Goal: Information Seeking & Learning: Learn about a topic

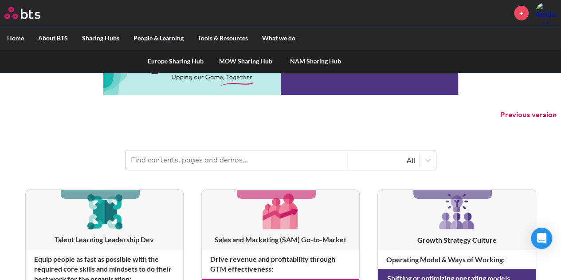
scroll to position [44, 0]
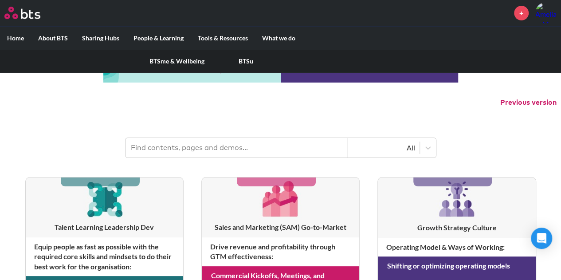
click at [244, 60] on link "BTSu" at bounding box center [246, 61] width 69 height 23
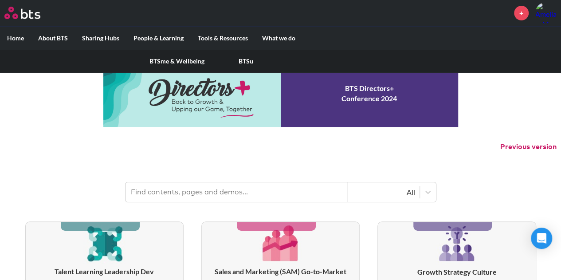
click at [167, 61] on link "BTSme & Wellbeing" at bounding box center [176, 61] width 69 height 23
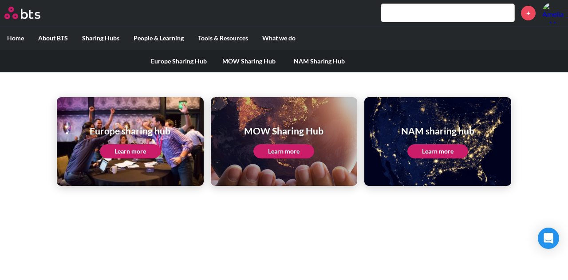
click at [101, 41] on label "Sharing Hubs" at bounding box center [100, 38] width 51 height 23
click at [0, 0] on input "Sharing Hubs" at bounding box center [0, 0] width 0 height 0
click at [235, 62] on link "How we work: Policies, Toolkits and Guidance" at bounding box center [232, 61] width 142 height 23
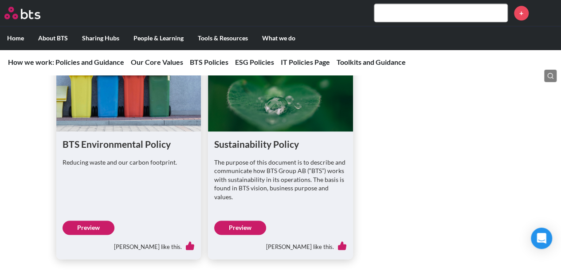
scroll to position [532, 0]
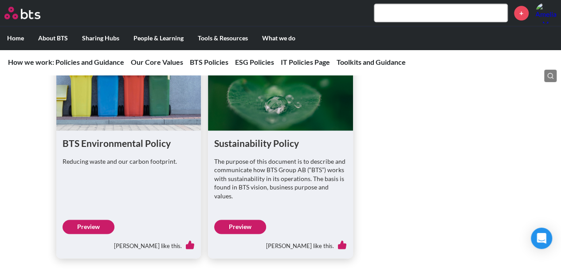
click at [98, 220] on link "Preview" at bounding box center [89, 227] width 52 height 14
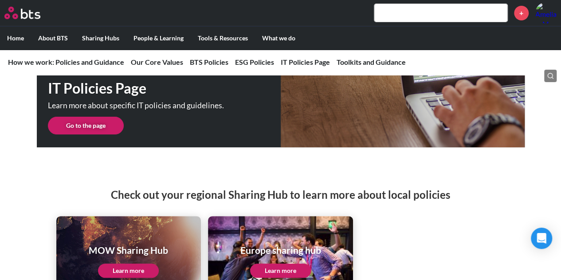
scroll to position [1686, 0]
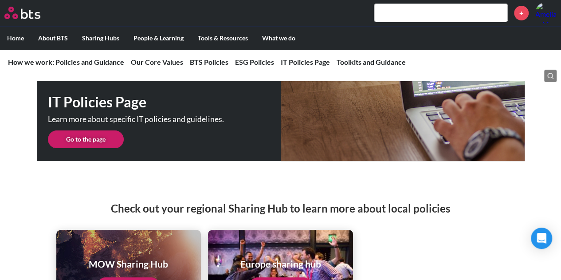
click at [91, 130] on link "Go to the page" at bounding box center [86, 139] width 76 height 18
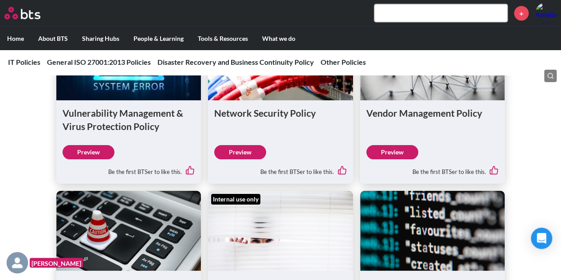
scroll to position [932, 0]
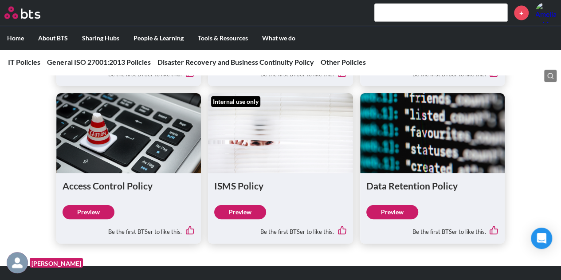
click at [397, 211] on link "Preview" at bounding box center [393, 212] width 52 height 14
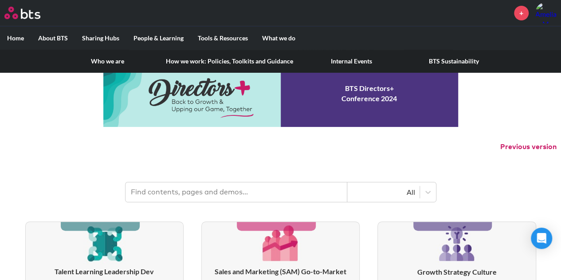
click at [194, 63] on link "How we work: Policies, Toolkits and Guidance" at bounding box center [230, 61] width 142 height 23
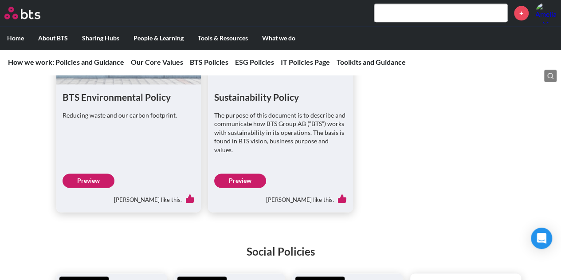
scroll to position [577, 0]
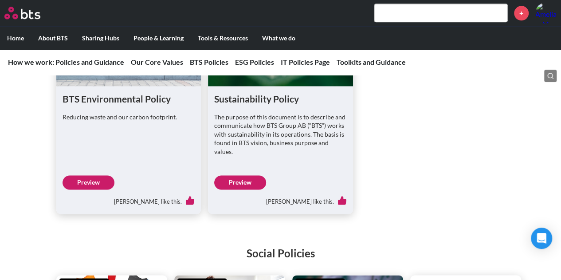
click at [78, 175] on link "Preview" at bounding box center [89, 182] width 52 height 14
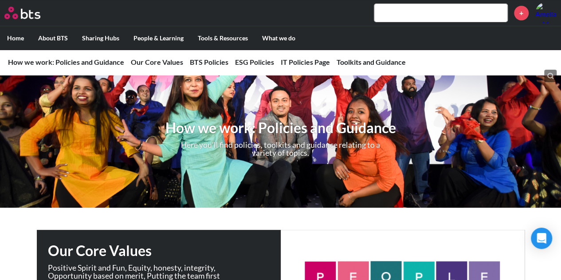
scroll to position [0, 0]
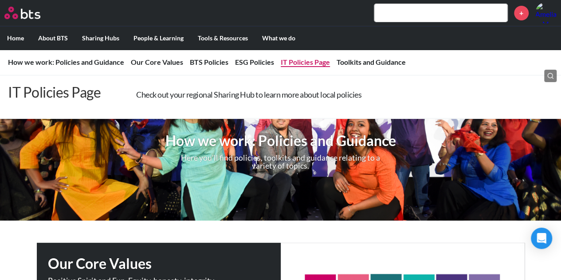
click at [303, 63] on link "IT Policies Page" at bounding box center [305, 62] width 49 height 8
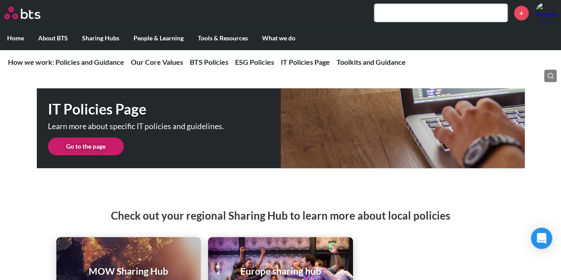
scroll to position [1652, 0]
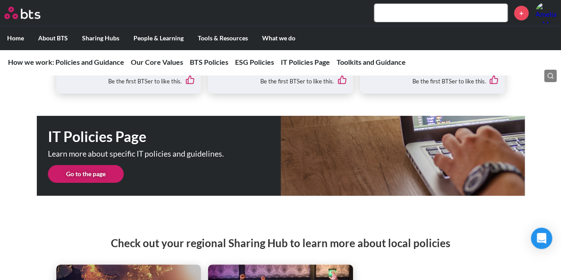
click at [97, 165] on link "Go to the page" at bounding box center [86, 174] width 76 height 18
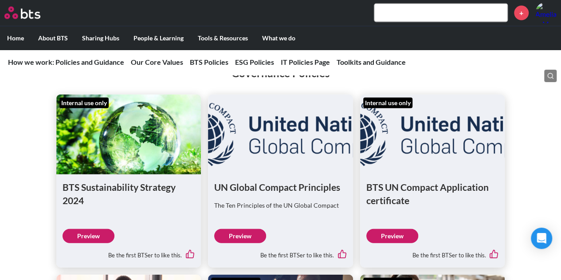
scroll to position [1021, 0]
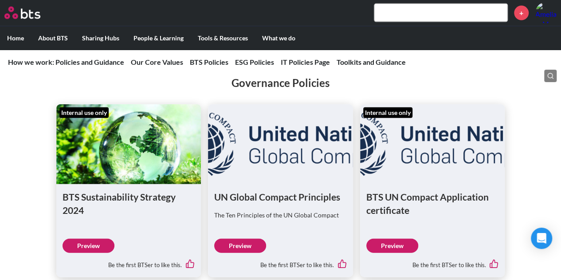
click at [95, 239] on link "Preview" at bounding box center [89, 246] width 52 height 14
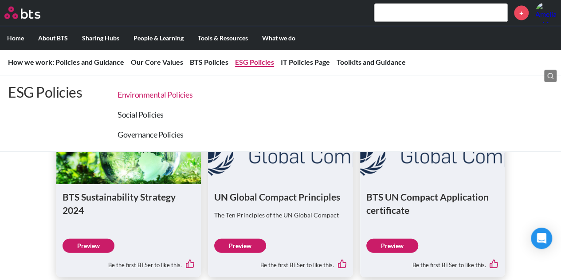
click at [170, 95] on link "Environmental Policies" at bounding box center [155, 95] width 75 height 10
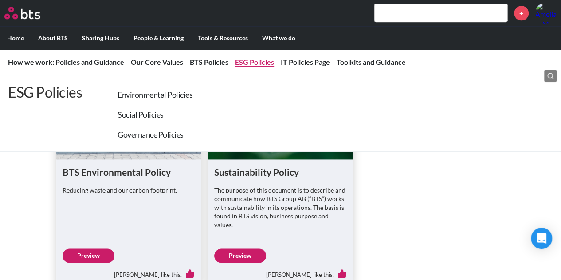
scroll to position [514, 0]
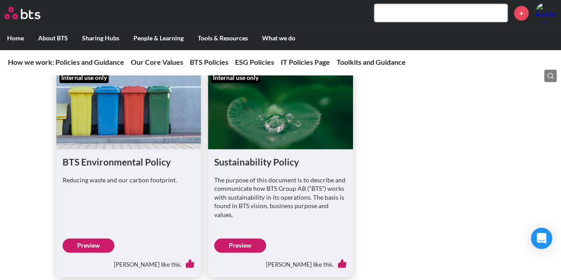
click at [95, 238] on link "Preview" at bounding box center [89, 245] width 52 height 14
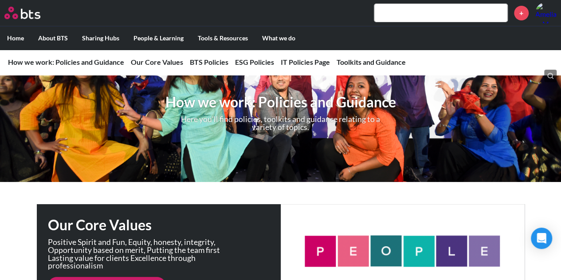
scroll to position [0, 0]
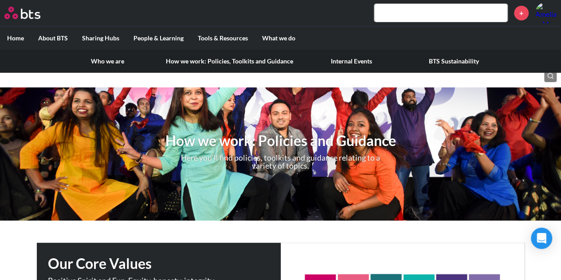
click at [221, 62] on link "How we work: Policies, Toolkits and Guidance" at bounding box center [230, 61] width 142 height 23
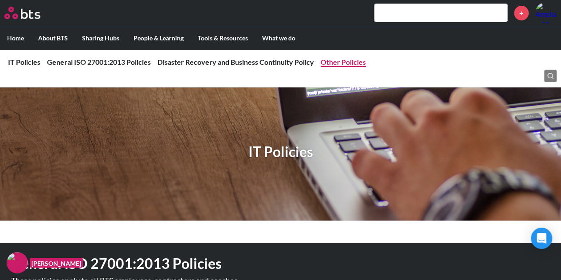
click at [330, 62] on link "Other Policies" at bounding box center [343, 62] width 45 height 8
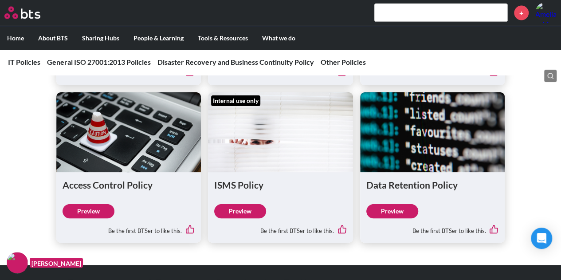
scroll to position [888, 0]
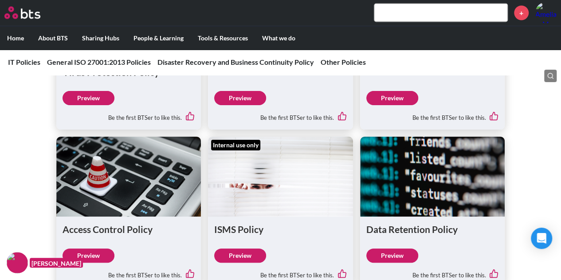
click at [393, 254] on link "Preview" at bounding box center [393, 255] width 52 height 14
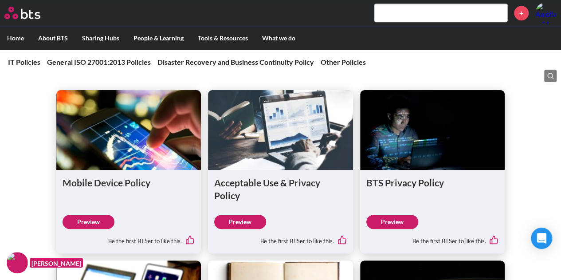
scroll to position [311, 0]
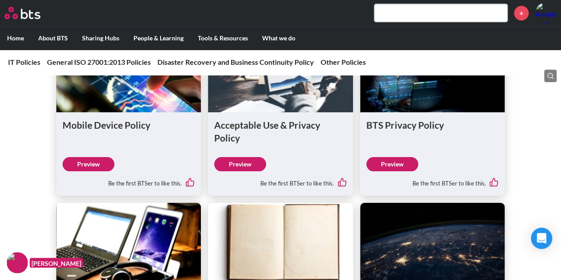
click at [400, 162] on link "Preview" at bounding box center [393, 164] width 52 height 14
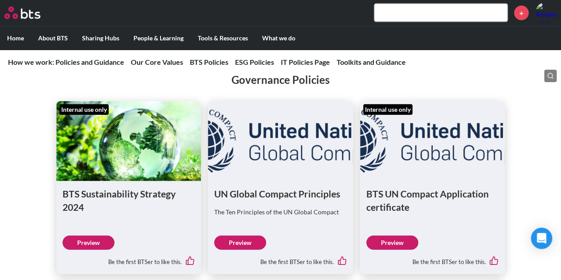
scroll to position [1021, 0]
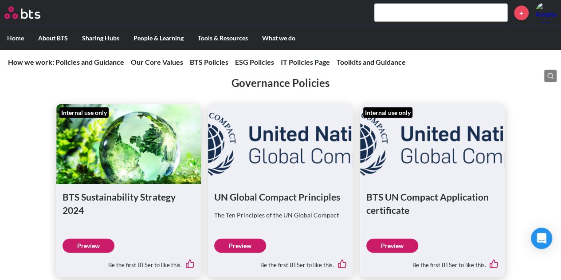
click at [94, 239] on link "Preview" at bounding box center [89, 246] width 52 height 14
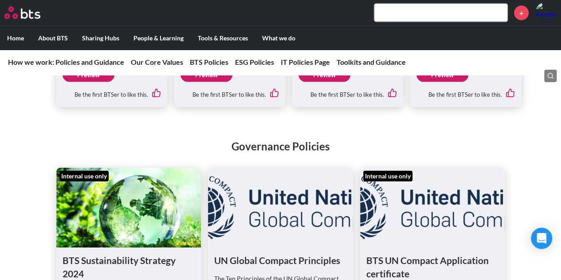
scroll to position [932, 0]
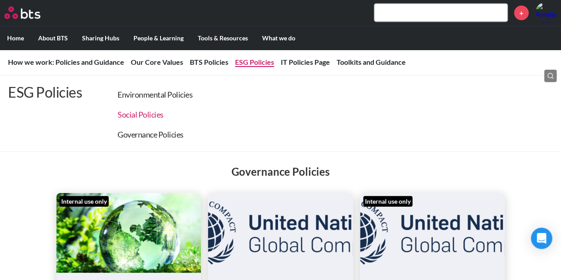
click at [147, 114] on link "Social Policies" at bounding box center [141, 115] width 46 height 10
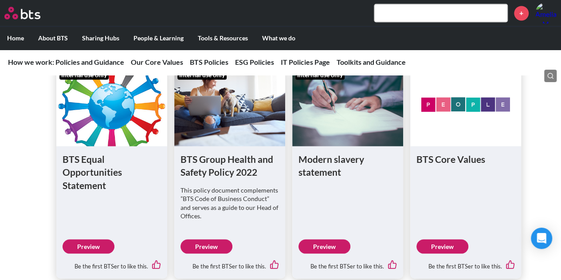
scroll to position [818, 0]
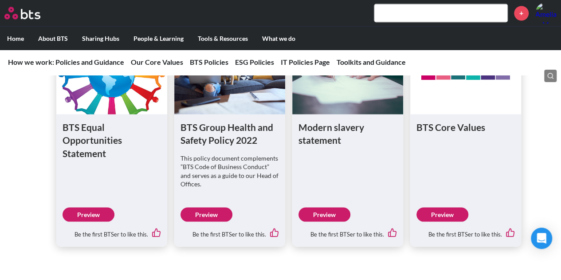
click at [94, 207] on link "Preview" at bounding box center [89, 214] width 52 height 14
click at [323, 207] on link "Preview" at bounding box center [325, 214] width 52 height 14
